Goal: Check status: Check status

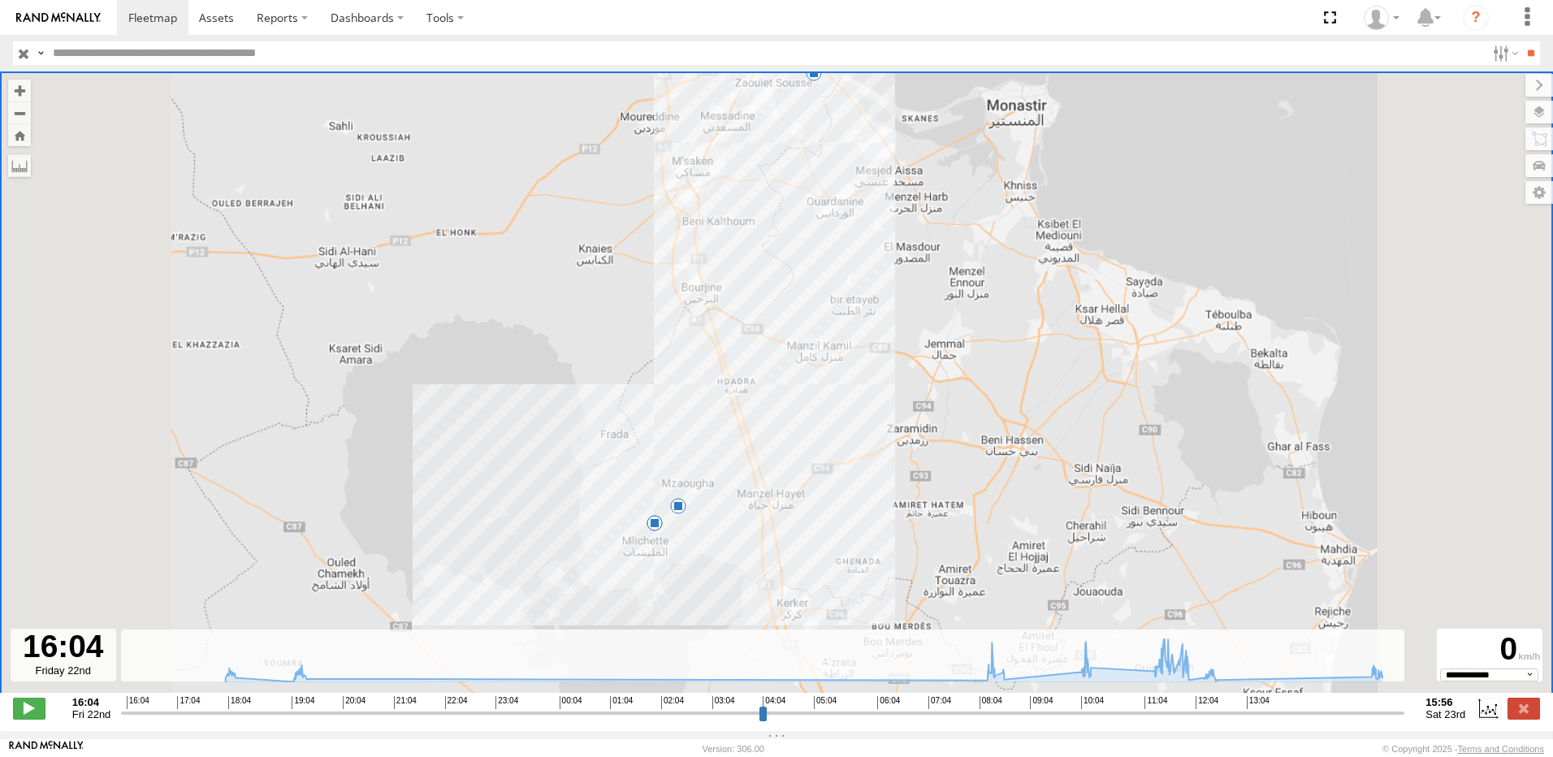
select select "**********"
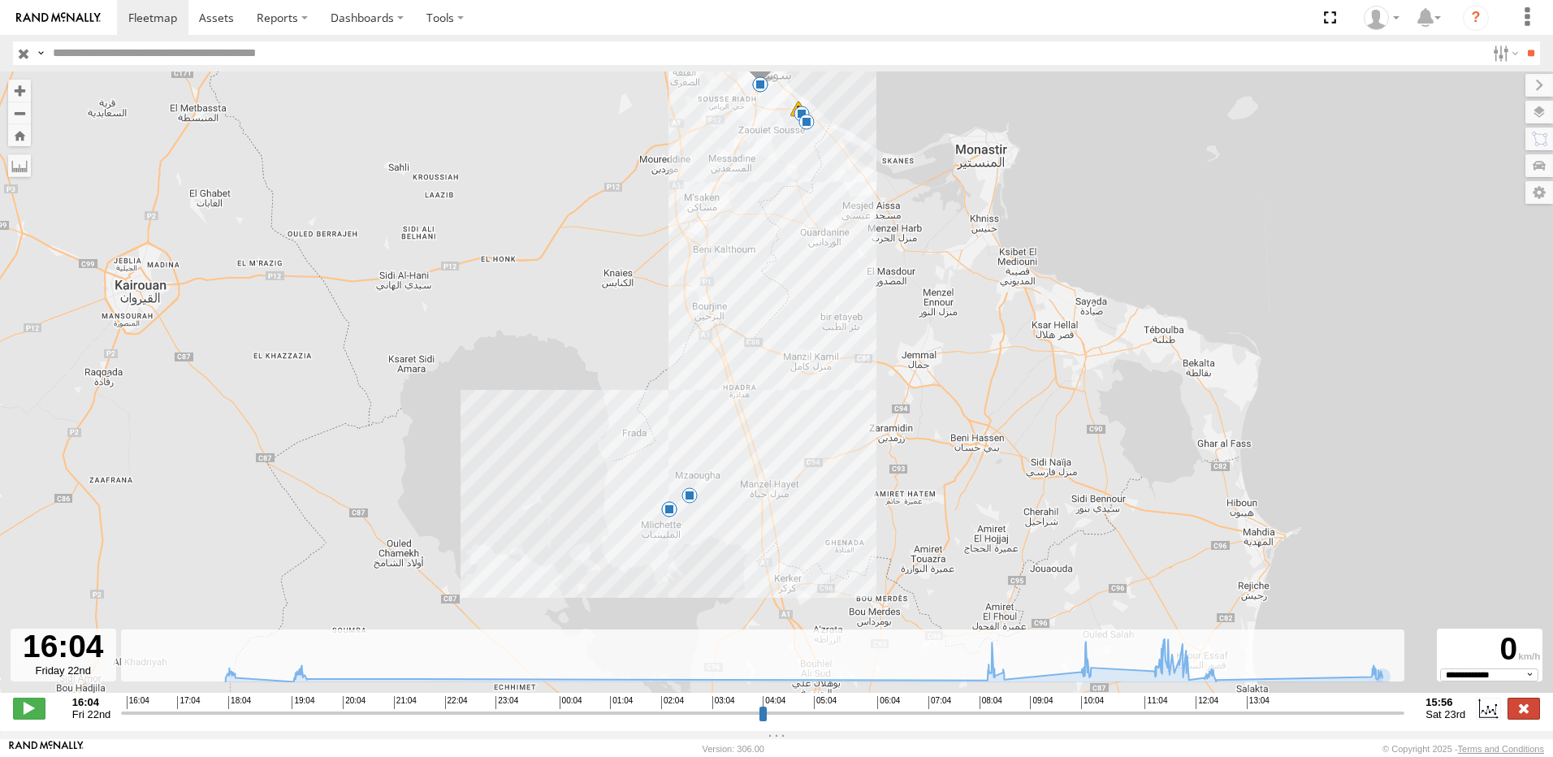
click at [1537, 708] on label at bounding box center [1524, 708] width 32 height 21
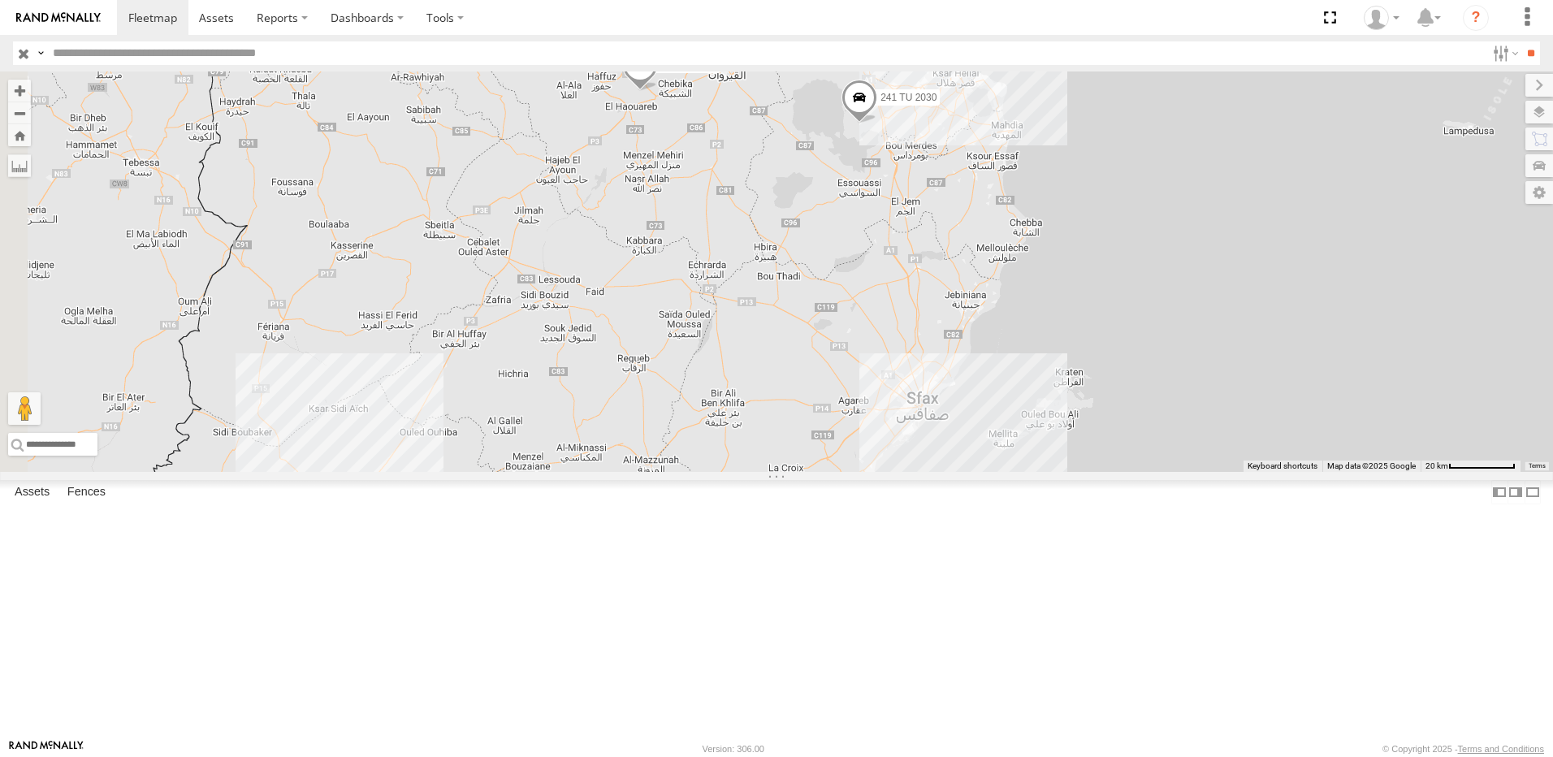
click at [844, 283] on div "241 TU 2030 241 TU 2026 245 TU 9061 234 TU 2630 6 245 TU 9062 2" at bounding box center [776, 271] width 1553 height 400
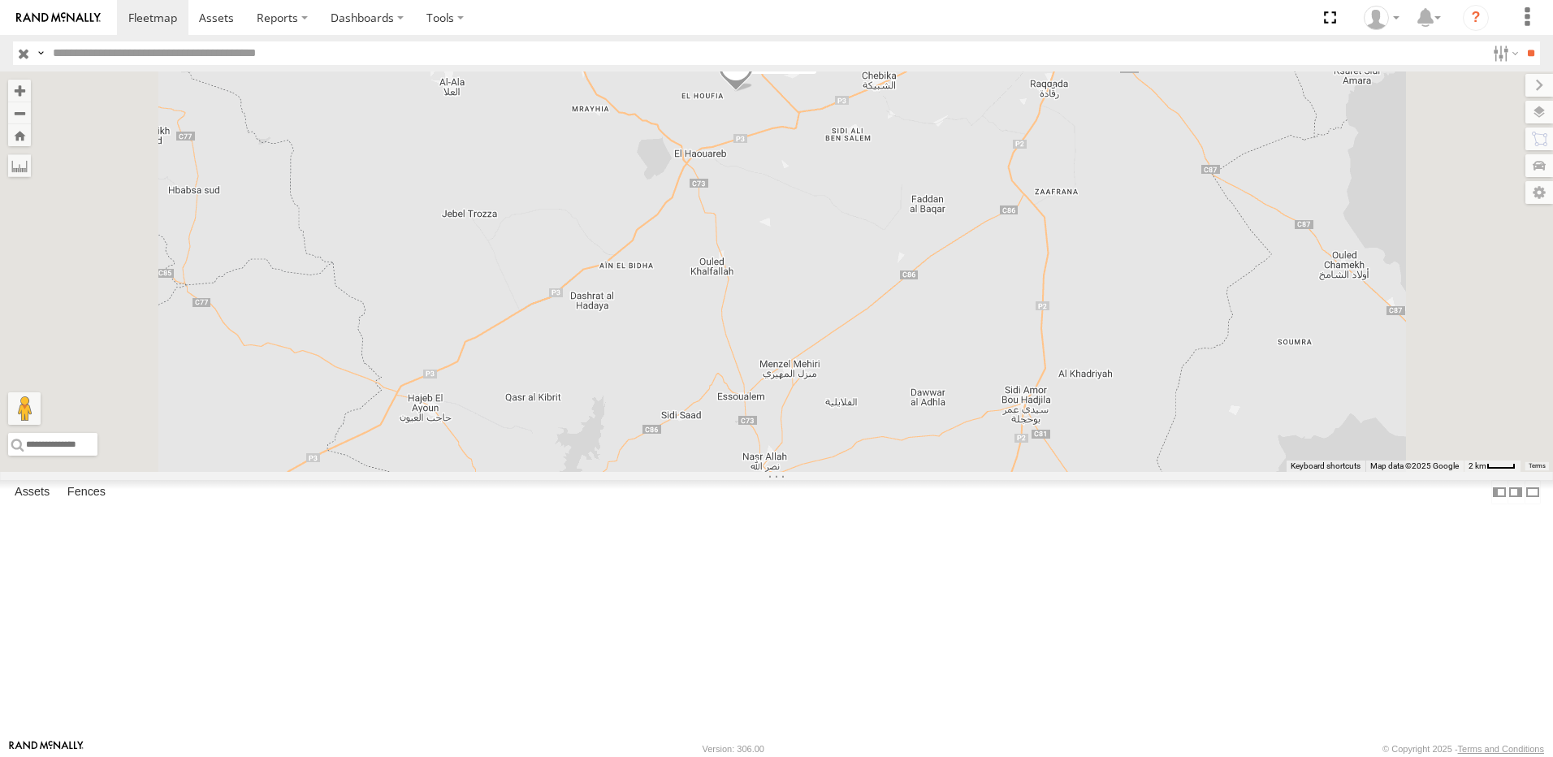
click at [963, 286] on div "241 TU 2030 241 TU 2026 245 TU 9061 234 TU 2630 245 TU 9062" at bounding box center [776, 271] width 1553 height 400
click at [754, 93] on span at bounding box center [736, 71] width 36 height 44
click at [959, 287] on div "241 TU 2030 241 TU 2026 245 TU 9061 234 TU 2630 245 TU 9062 245 TU 9062 Souse B…" at bounding box center [776, 271] width 1553 height 400
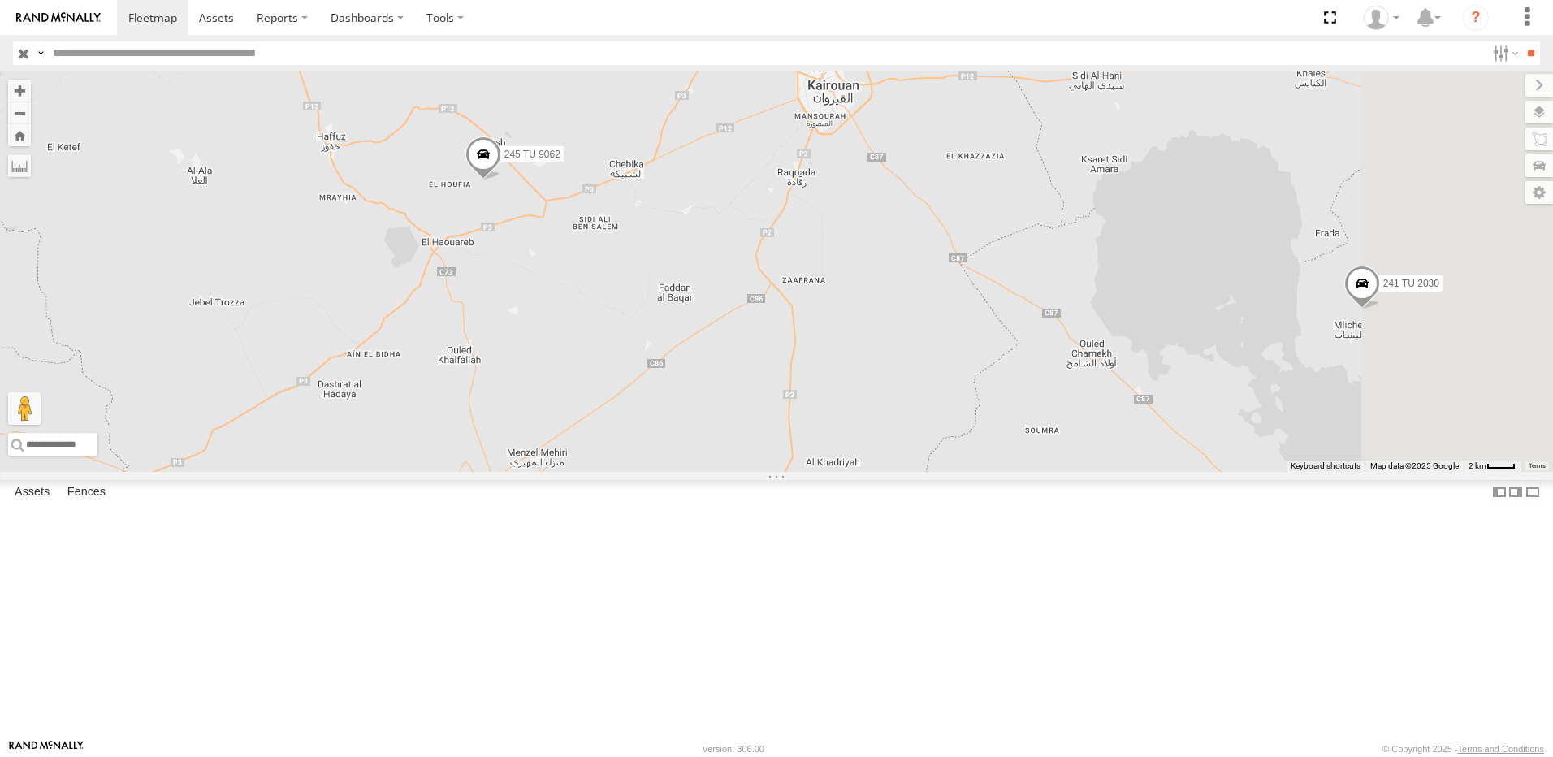
drag, startPoint x: 986, startPoint y: 313, endPoint x: 726, endPoint y: 400, distance: 274.1
click at [726, 400] on div "241 TU 2030 241 TU 2026 245 TU 9061 234 TU 2630 245 TU 9062" at bounding box center [776, 271] width 1553 height 400
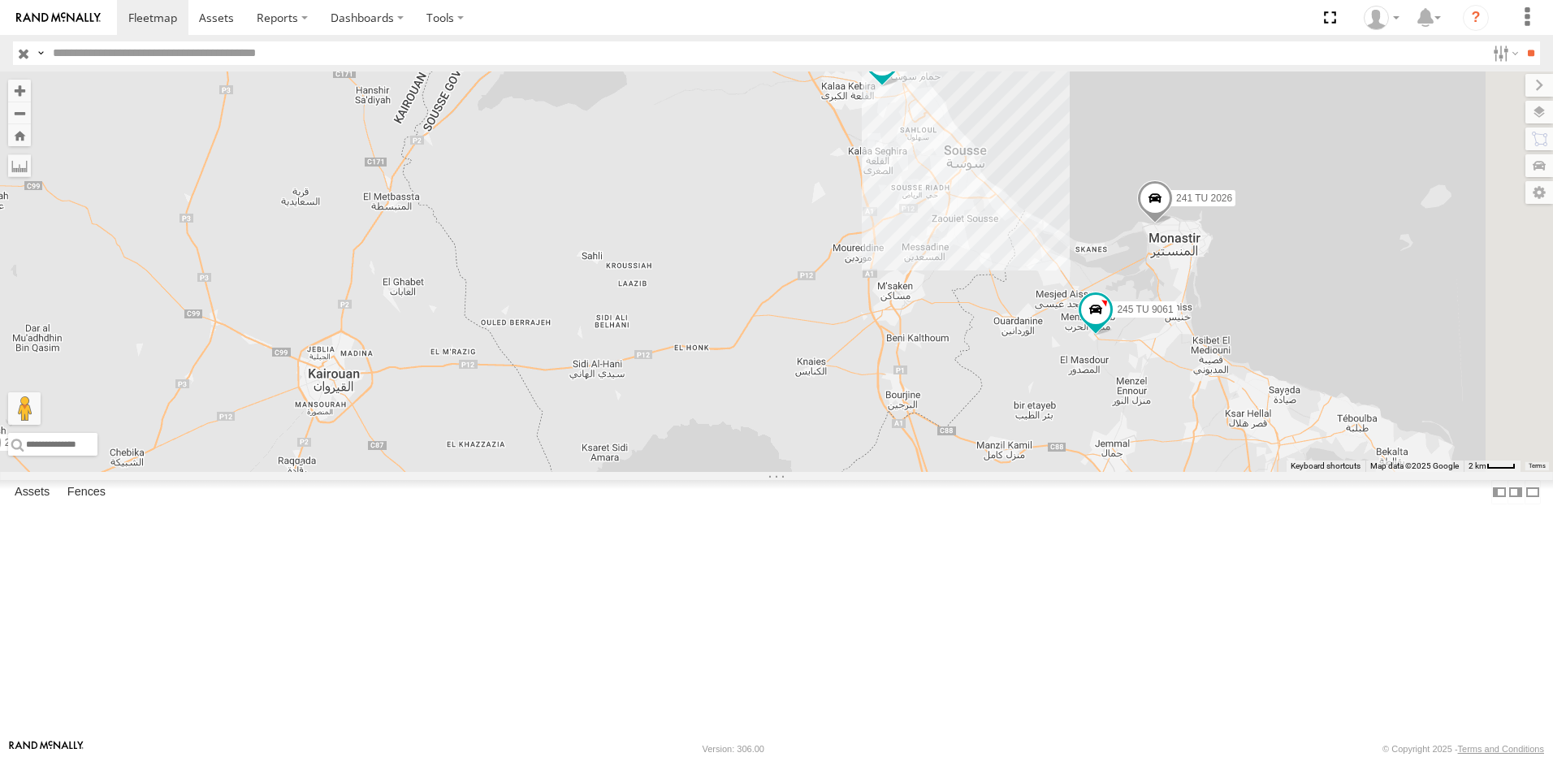
drag, startPoint x: 1238, startPoint y: 277, endPoint x: 681, endPoint y: 508, distance: 603.1
click at [681, 472] on div "241 TU 2030 241 TU 2026 245 TU 9061 234 TU 2630 245 TU 9062" at bounding box center [776, 271] width 1553 height 400
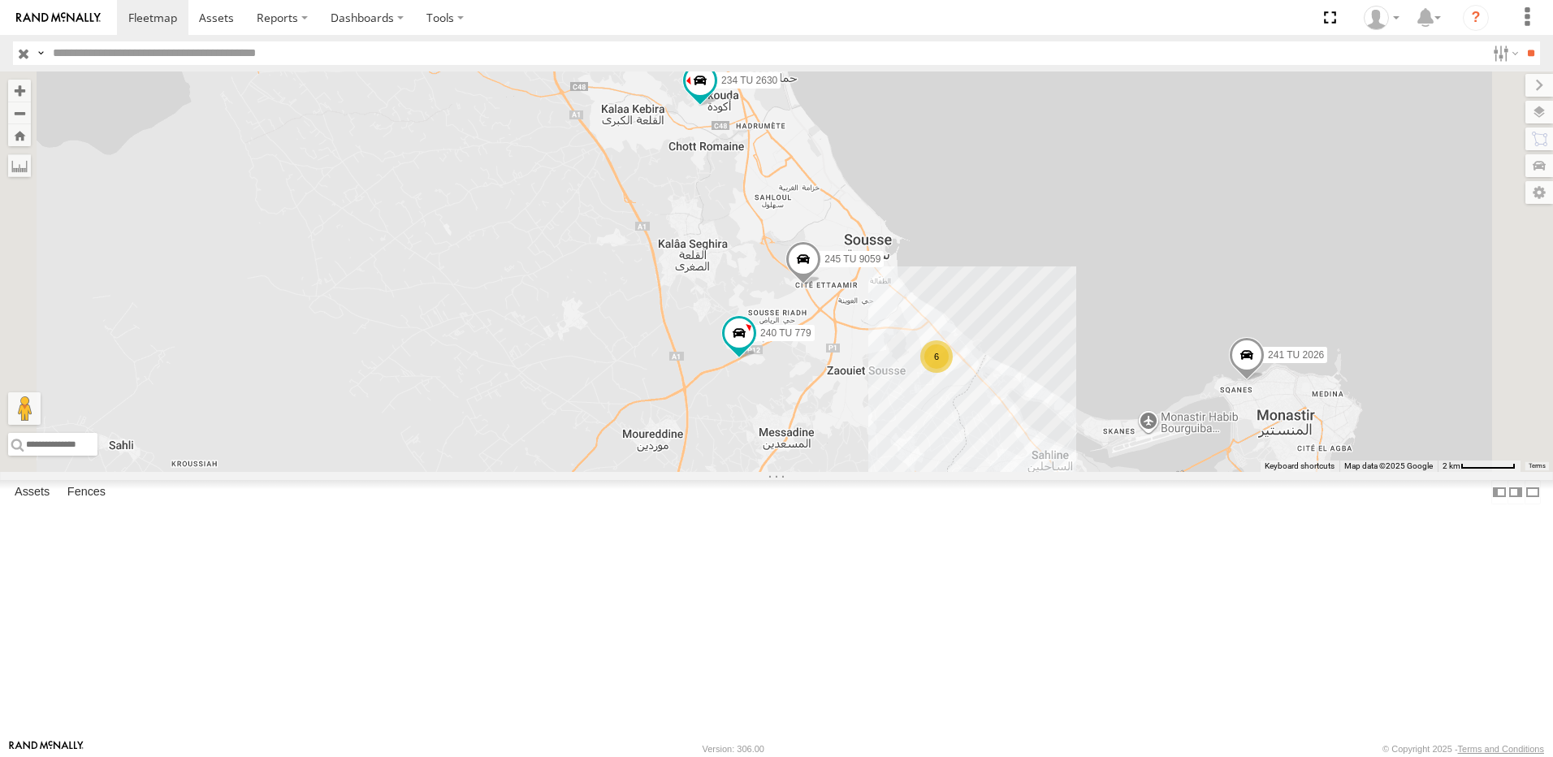
drag, startPoint x: 1008, startPoint y: 164, endPoint x: 903, endPoint y: 359, distance: 221.7
click at [903, 359] on div "241 TU 2030 241 TU 2026 245 TU 9061 234 TU 2630 245 TU 9062 240 TU 779 245 TU 9…" at bounding box center [776, 271] width 1553 height 400
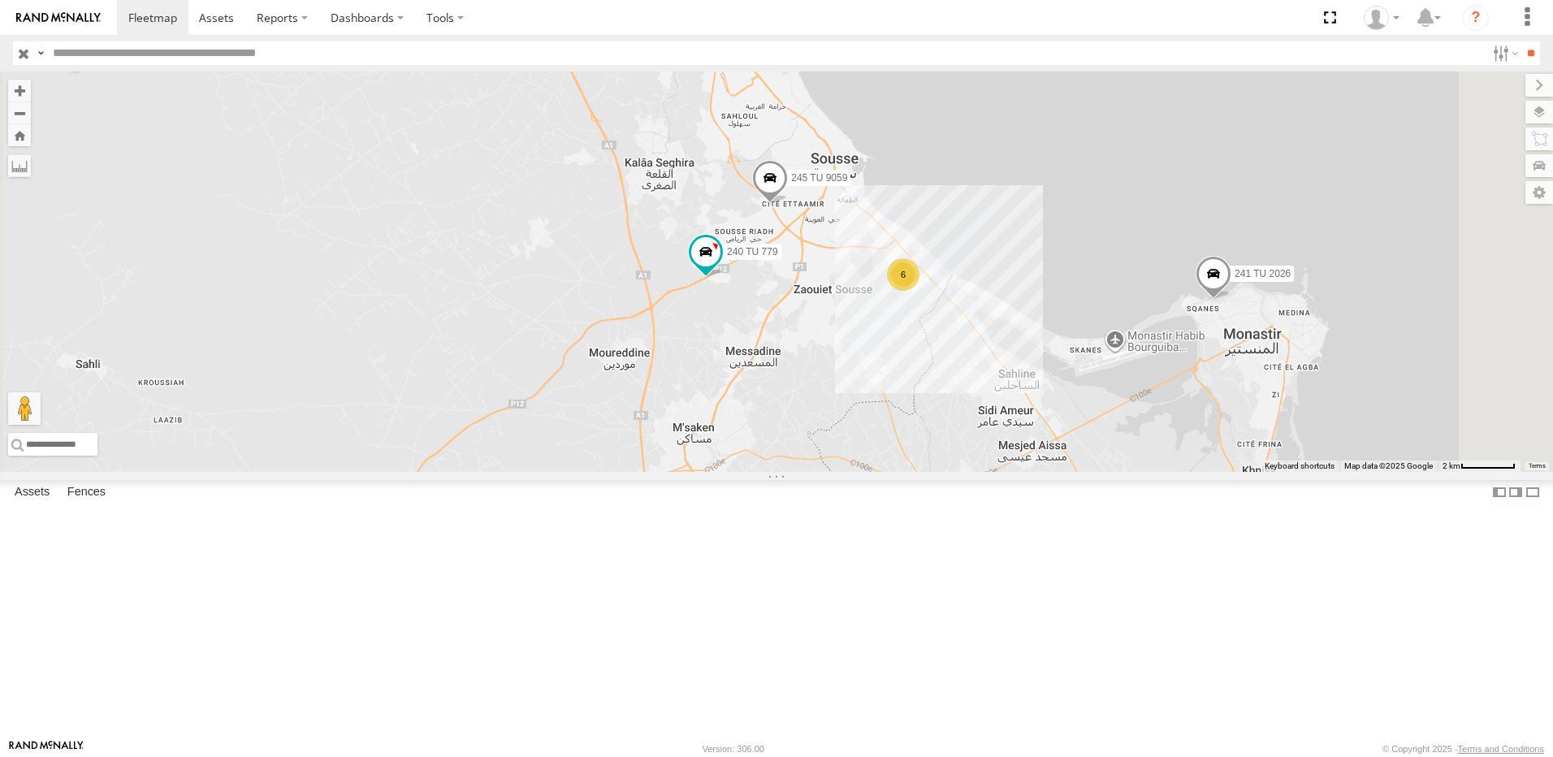
drag, startPoint x: 914, startPoint y: 374, endPoint x: 858, endPoint y: 231, distance: 153.6
click at [858, 232] on div "241 TU 2030 241 TU 2026 245 TU 9061 234 TU 2630 245 TU 9062 240 TU 779 245 TU 9…" at bounding box center [776, 271] width 1553 height 400
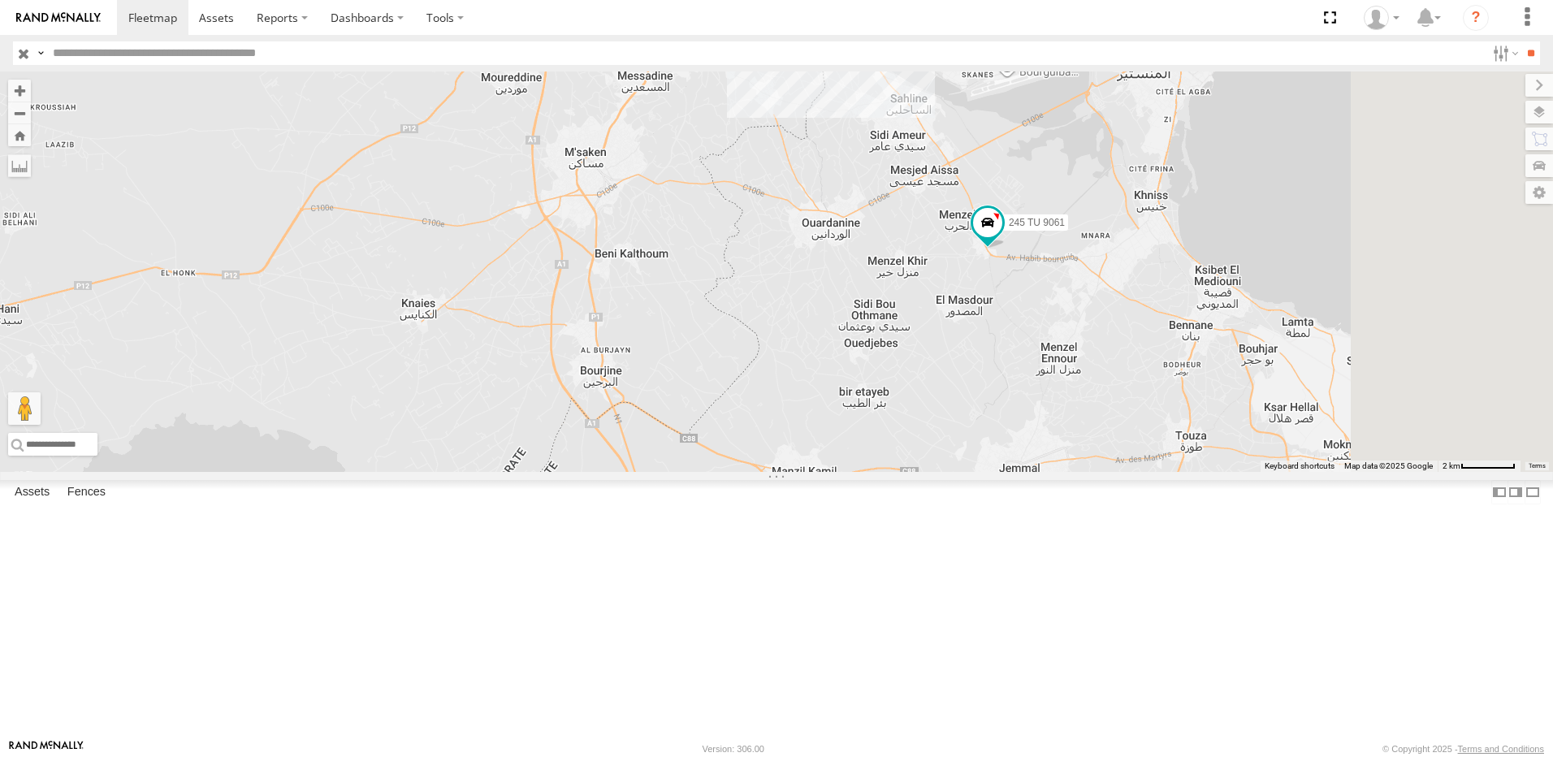
click at [991, 367] on div "241 TU 2030 241 TU 2026 245 TU 9061 234 TU 2630 245 TU 9062 240 TU 779 245 TU 9…" at bounding box center [776, 271] width 1553 height 400
